Goal: Contribute content

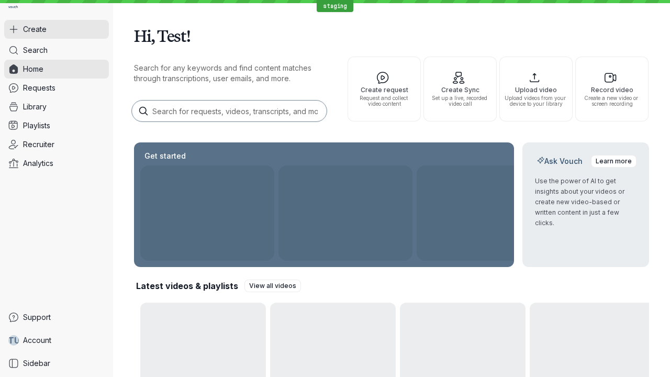
click at [57, 29] on button "Create" at bounding box center [56, 29] width 105 height 19
